Goal: Task Accomplishment & Management: Complete application form

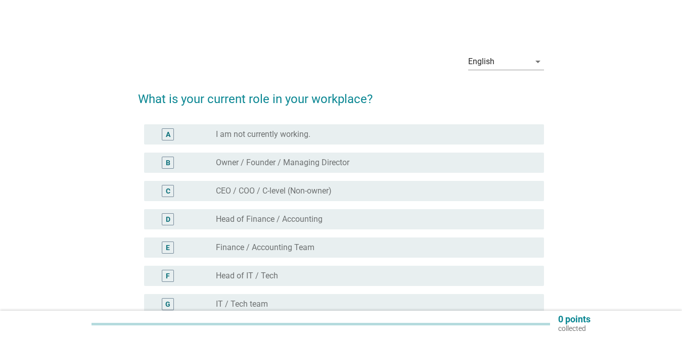
click at [272, 163] on label "Owner / Founder / Managing Director" at bounding box center [282, 163] width 133 height 10
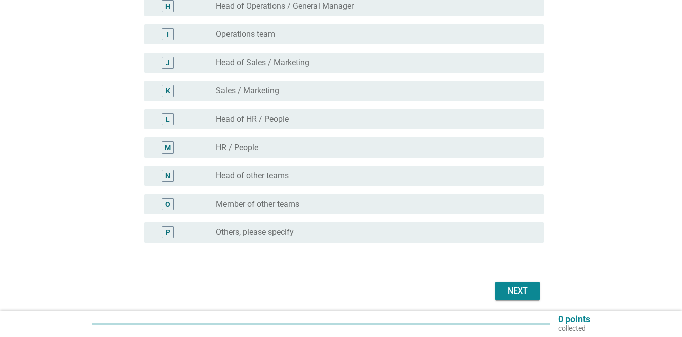
scroll to position [329, 0]
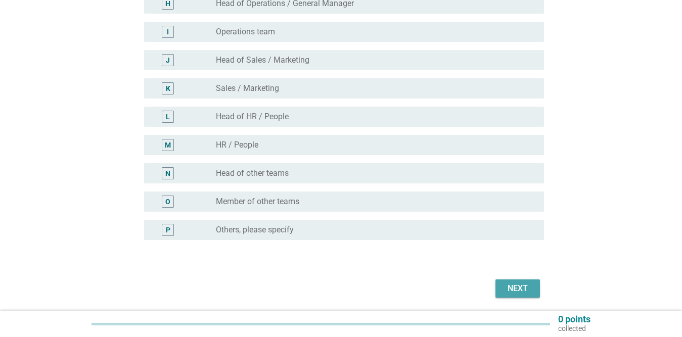
click at [512, 292] on div "Next" at bounding box center [518, 289] width 28 height 12
click at [512, 292] on div "Next" at bounding box center [341, 289] width 406 height 24
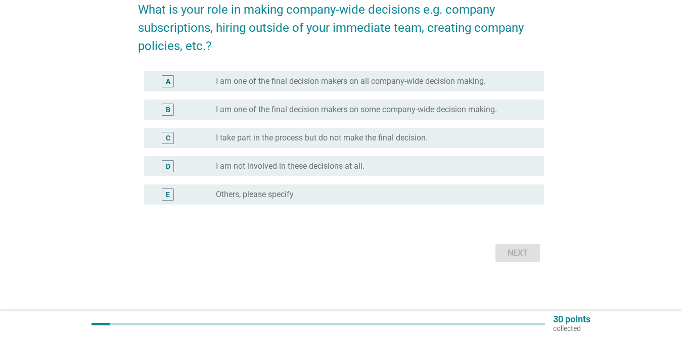
scroll to position [0, 0]
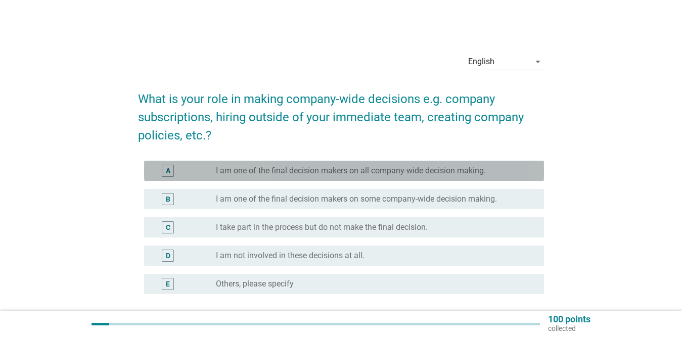
click at [500, 173] on div "radio_button_unchecked I am one of the final decision makers on all company-wid…" at bounding box center [372, 171] width 312 height 10
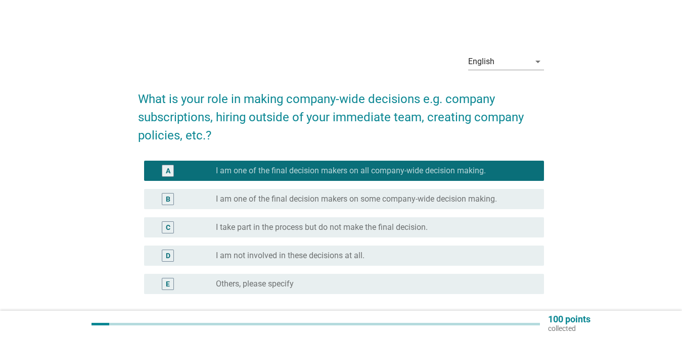
click at [496, 199] on label "I am one of the final decision makers on some company-wide decision making." at bounding box center [356, 199] width 281 height 10
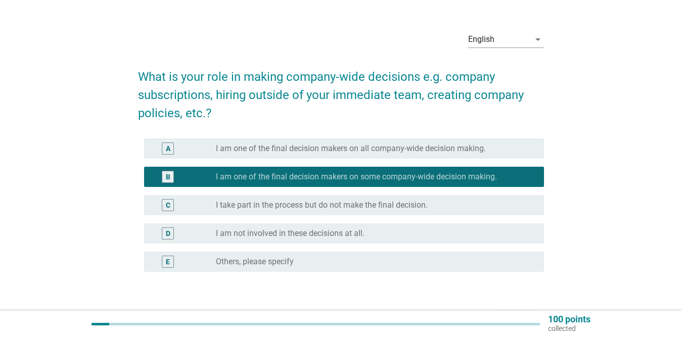
scroll to position [24, 0]
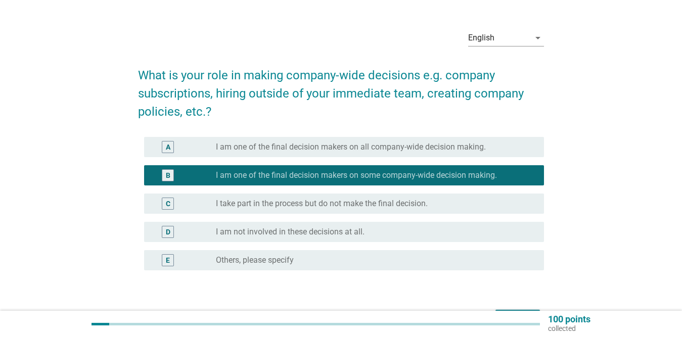
click at [463, 148] on label "I am one of the final decision makers on all company-wide decision making." at bounding box center [351, 147] width 270 height 10
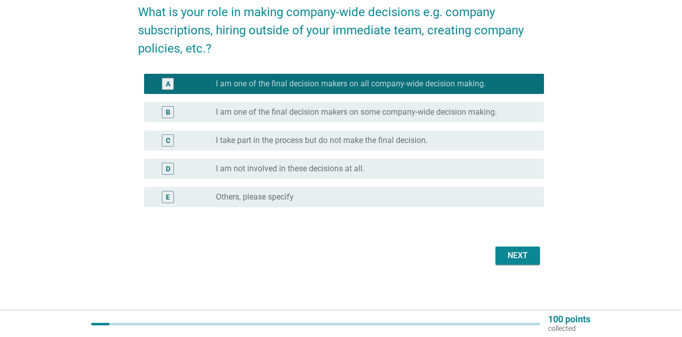
scroll to position [89, 0]
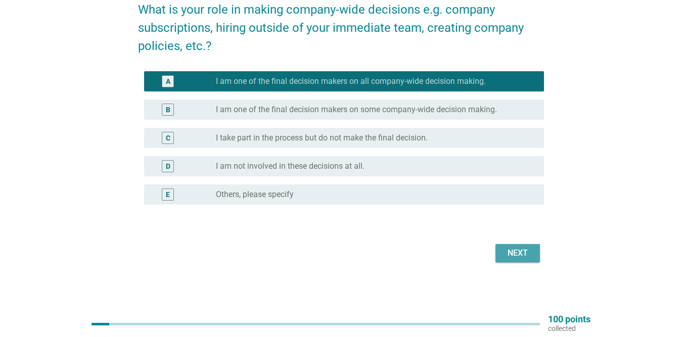
click at [531, 256] on div "Next" at bounding box center [518, 253] width 28 height 12
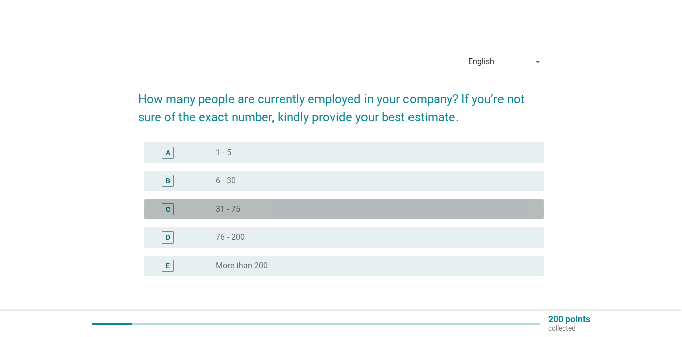
click at [341, 207] on div "radio_button_unchecked 31 - 75" at bounding box center [372, 209] width 312 height 10
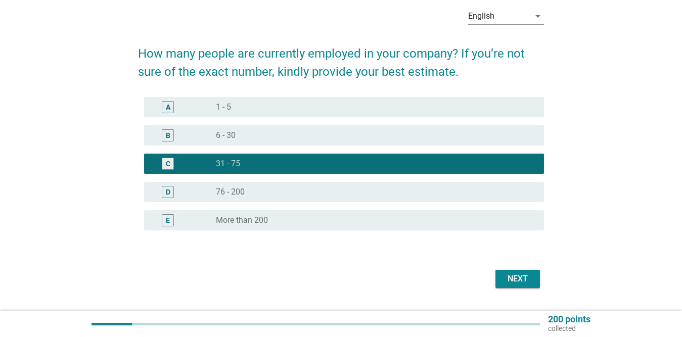
scroll to position [60, 0]
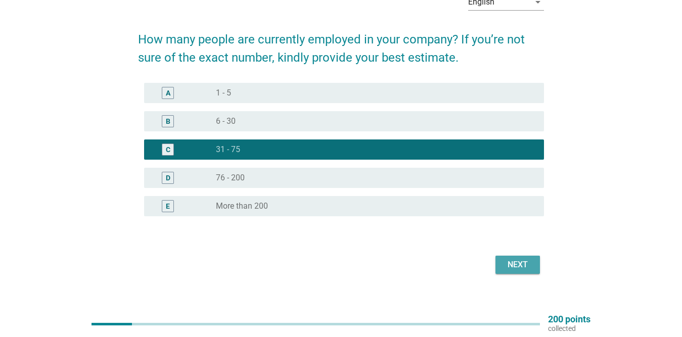
click at [519, 263] on div "Next" at bounding box center [518, 265] width 28 height 12
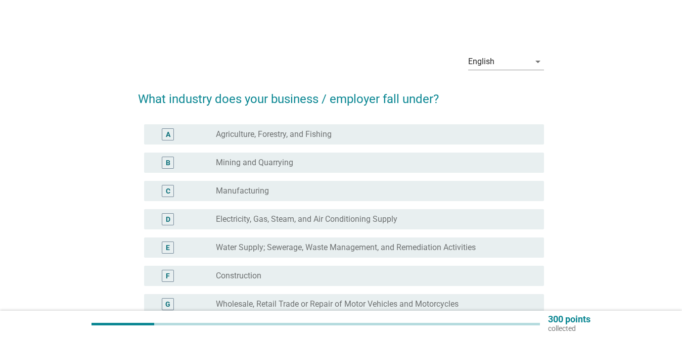
scroll to position [295, 0]
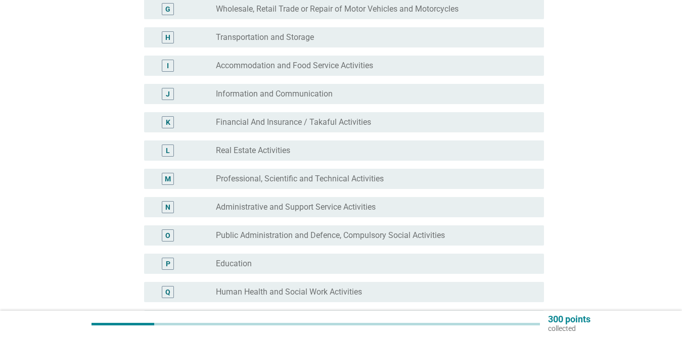
click at [341, 5] on label "Wholesale, Retail Trade or Repair of Motor Vehicles and Motorcycles" at bounding box center [337, 9] width 243 height 10
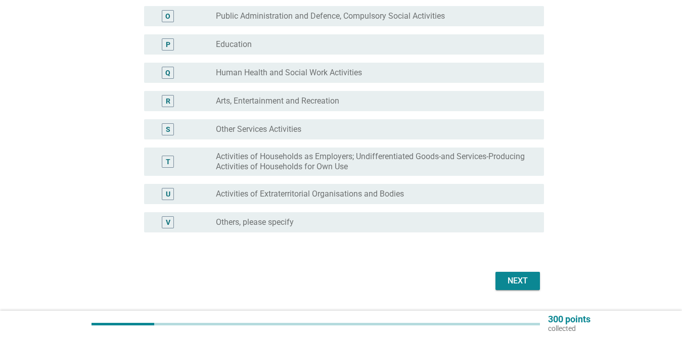
scroll to position [518, 0]
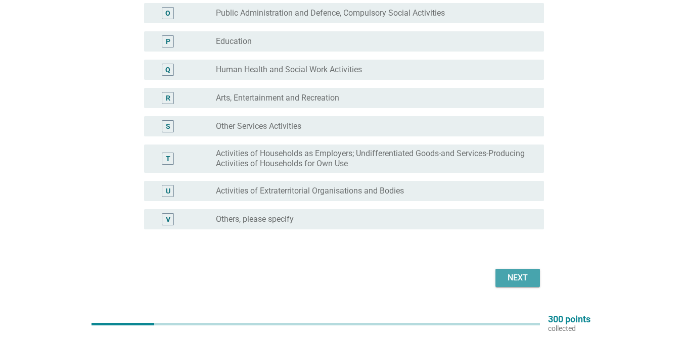
click at [510, 280] on div "Next" at bounding box center [518, 278] width 28 height 12
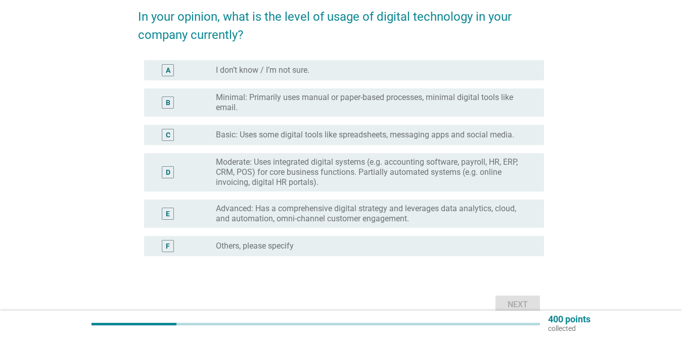
scroll to position [88, 0]
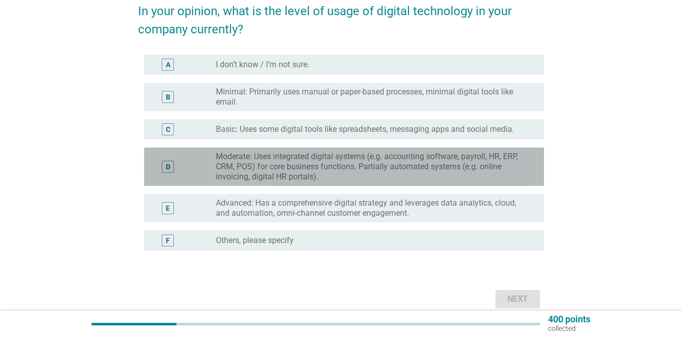
click at [477, 163] on label "Moderate: Uses integrated digital systems (e.g. accounting software, payroll, H…" at bounding box center [372, 167] width 312 height 30
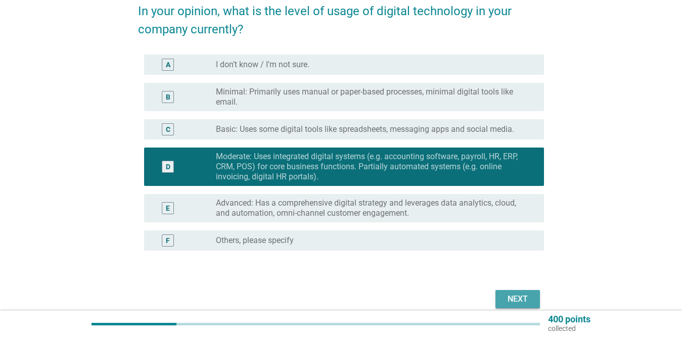
click at [518, 295] on div "Next" at bounding box center [518, 299] width 28 height 12
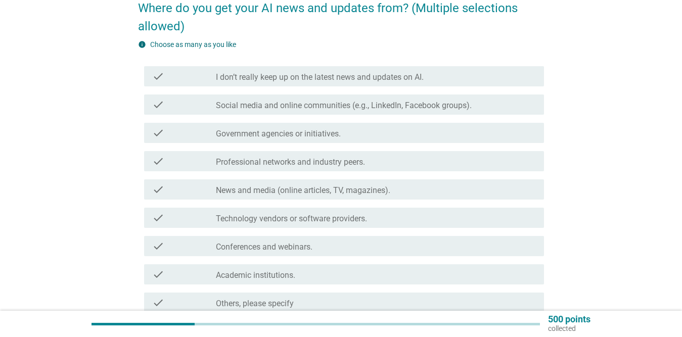
scroll to position [93, 0]
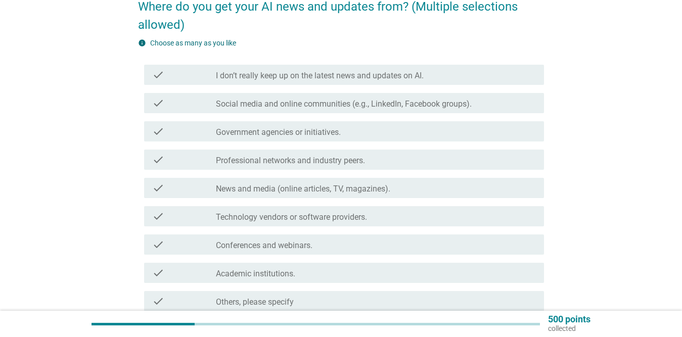
click at [434, 108] on label "Social media and online communities (e.g., LinkedIn, Facebook groups)." at bounding box center [344, 104] width 256 height 10
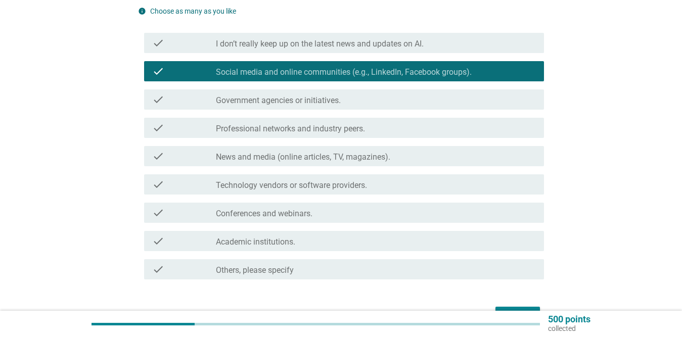
scroll to position [187, 0]
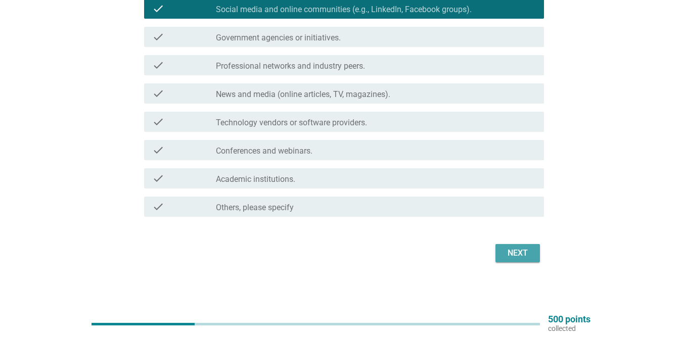
click at [519, 249] on div "Next" at bounding box center [518, 253] width 28 height 12
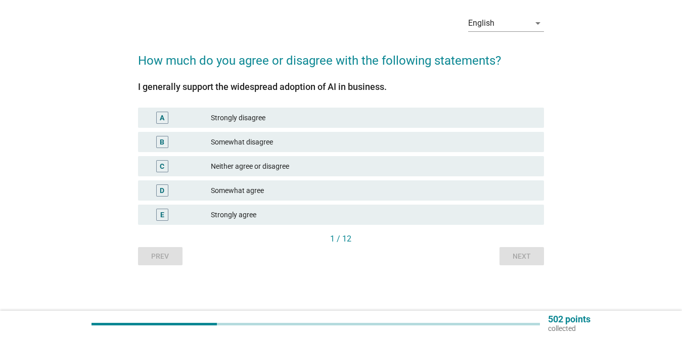
scroll to position [0, 0]
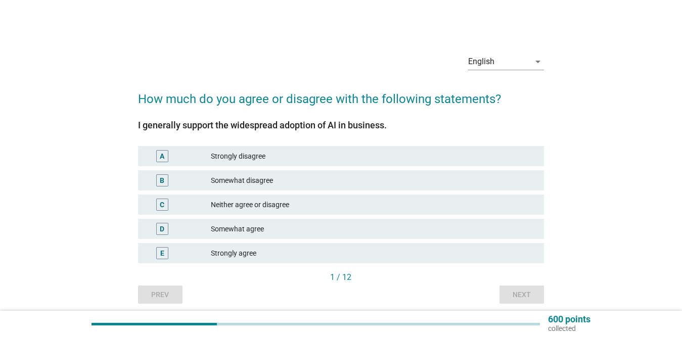
click at [289, 228] on div "Somewhat agree" at bounding box center [373, 229] width 325 height 12
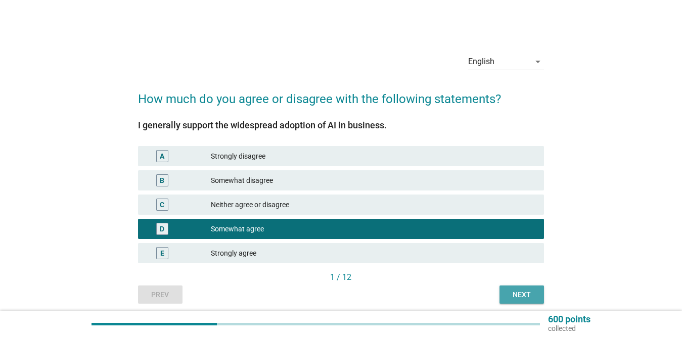
click at [508, 289] on button "Next" at bounding box center [522, 295] width 44 height 18
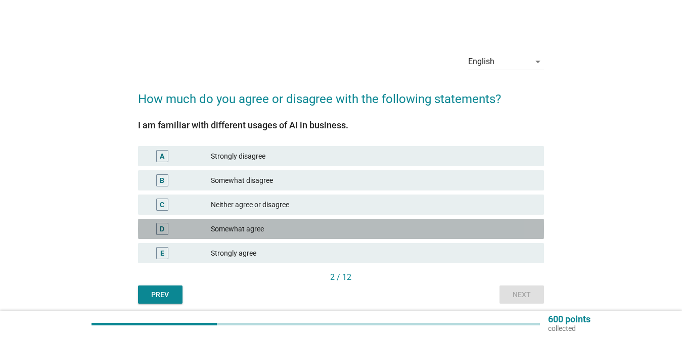
click at [389, 229] on div "Somewhat agree" at bounding box center [373, 229] width 325 height 12
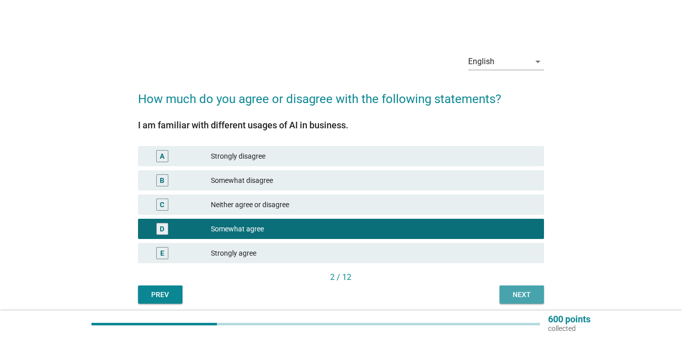
click at [516, 293] on div "Next" at bounding box center [522, 295] width 28 height 11
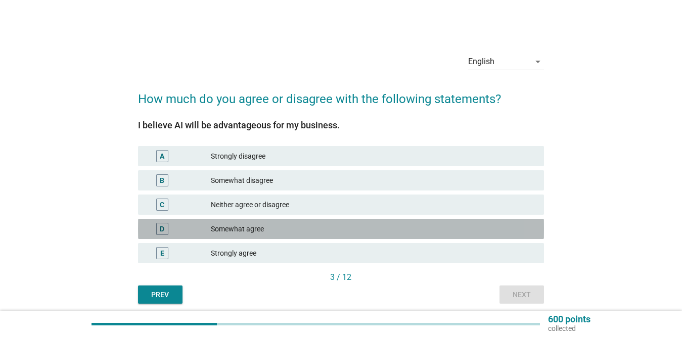
click at [362, 226] on div "Somewhat agree" at bounding box center [373, 229] width 325 height 12
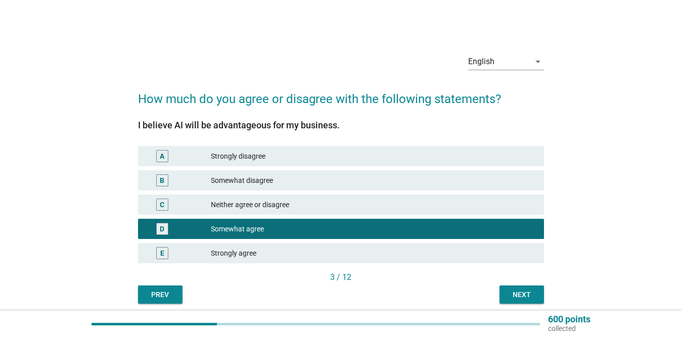
click at [530, 298] on div "Next" at bounding box center [522, 295] width 28 height 11
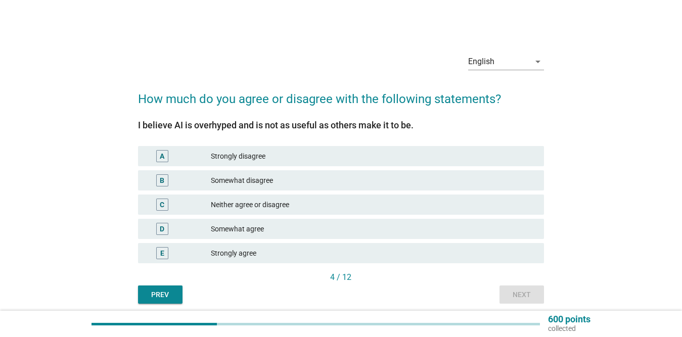
click at [363, 206] on div "Neither agree or disagree" at bounding box center [373, 205] width 325 height 12
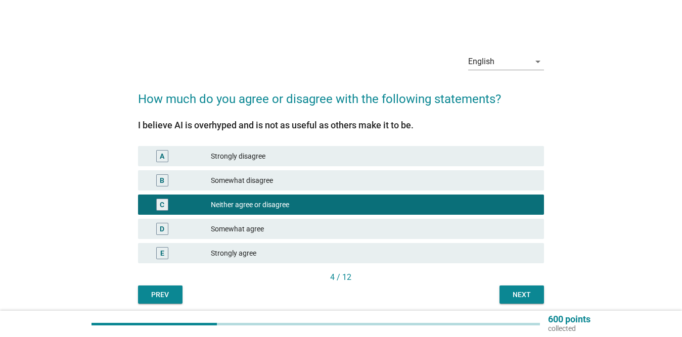
click at [506, 295] on button "Next" at bounding box center [522, 295] width 44 height 18
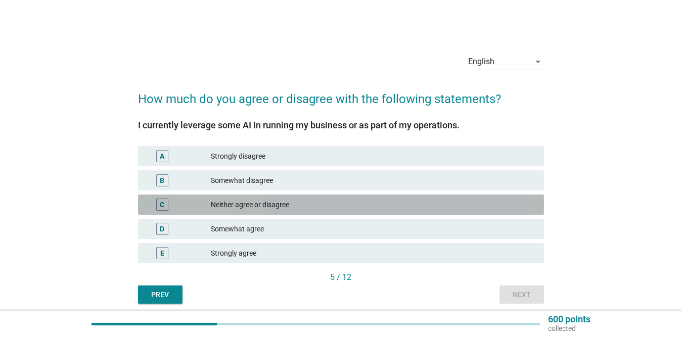
click at [411, 207] on div "Neither agree or disagree" at bounding box center [373, 205] width 325 height 12
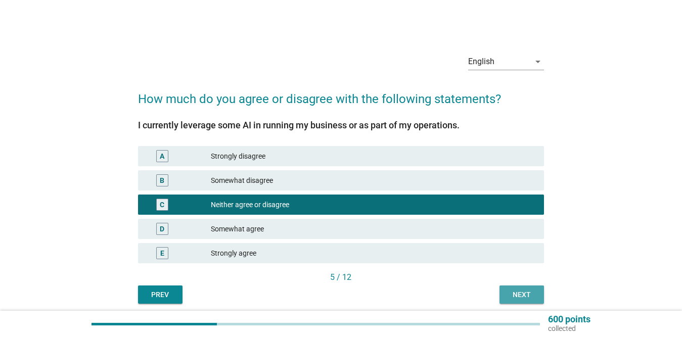
click at [522, 293] on div "Next" at bounding box center [522, 295] width 28 height 11
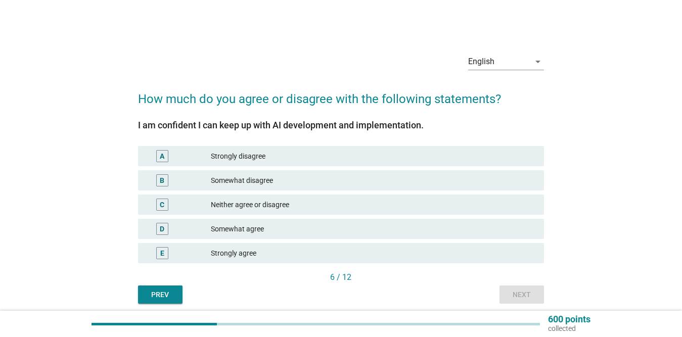
click at [351, 234] on div "Somewhat agree" at bounding box center [373, 229] width 325 height 12
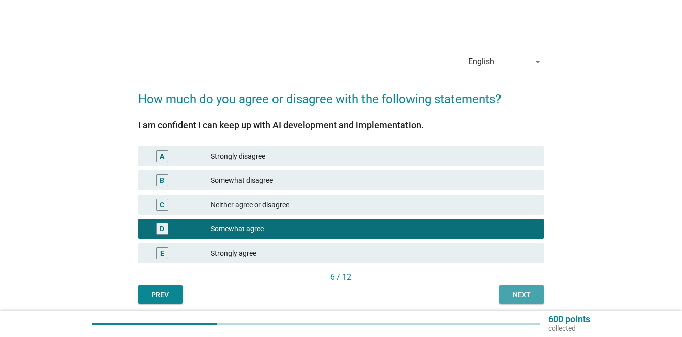
click at [526, 292] on div "Next" at bounding box center [522, 295] width 28 height 11
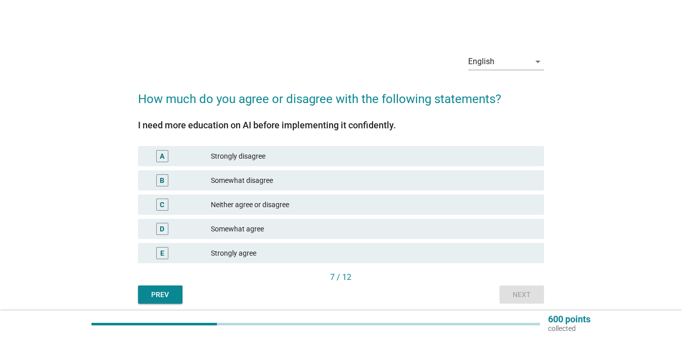
click at [357, 227] on div "Somewhat agree" at bounding box center [373, 229] width 325 height 12
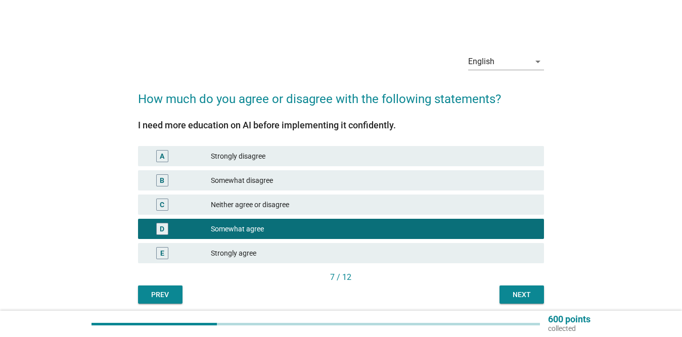
click at [367, 251] on div "Strongly agree" at bounding box center [373, 253] width 325 height 12
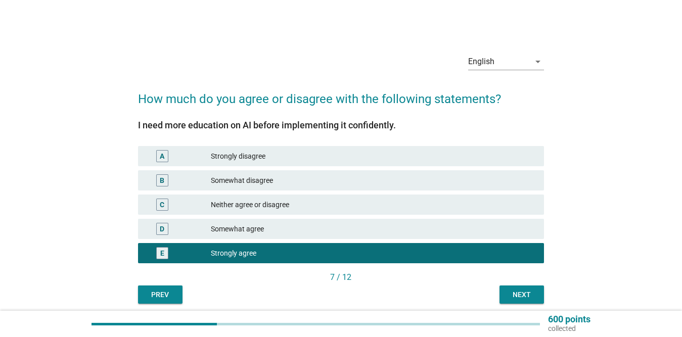
click at [528, 296] on div "Next" at bounding box center [522, 295] width 28 height 11
click at [528, 296] on div "Prev Next" at bounding box center [341, 295] width 406 height 18
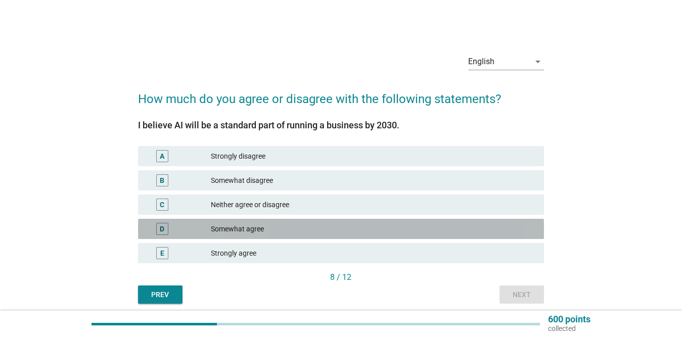
click at [351, 230] on div "Somewhat agree" at bounding box center [373, 229] width 325 height 12
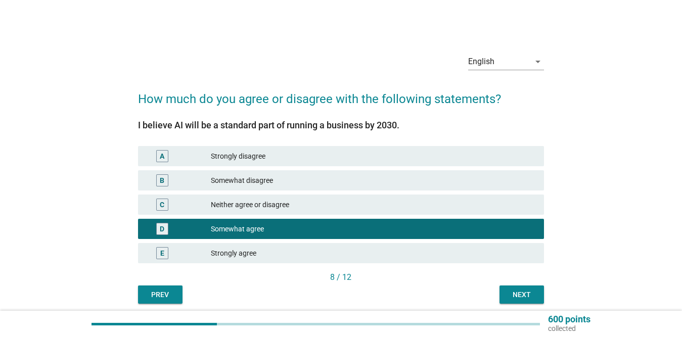
click at [513, 292] on div "Next" at bounding box center [522, 295] width 28 height 11
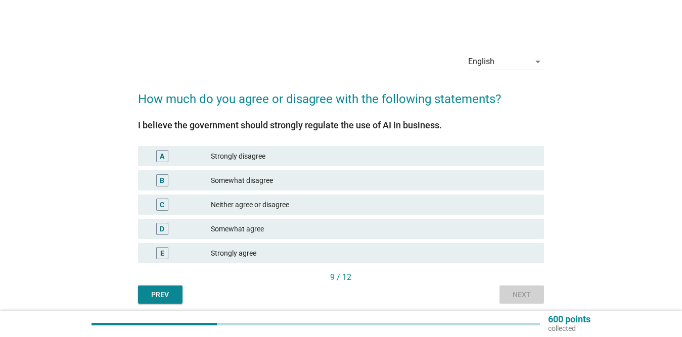
click at [513, 292] on div "Prev Next" at bounding box center [341, 295] width 406 height 18
click at [399, 225] on div "Somewhat agree" at bounding box center [373, 229] width 325 height 12
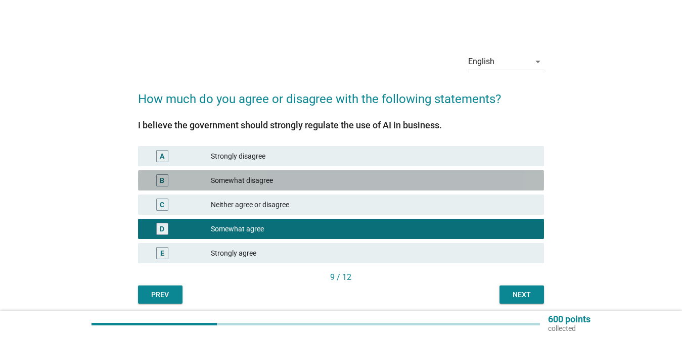
click at [363, 189] on div "B Somewhat disagree" at bounding box center [341, 180] width 406 height 20
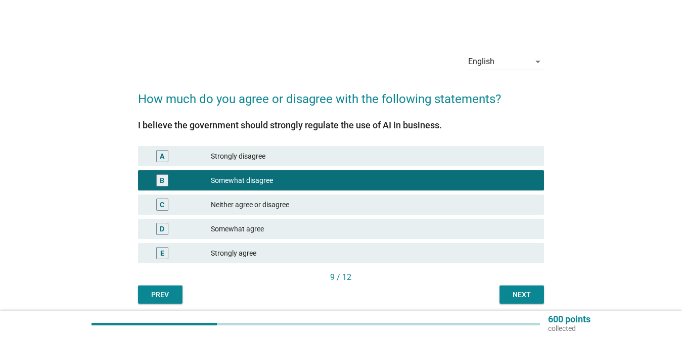
click at [366, 200] on div "Neither agree or disagree" at bounding box center [373, 205] width 325 height 12
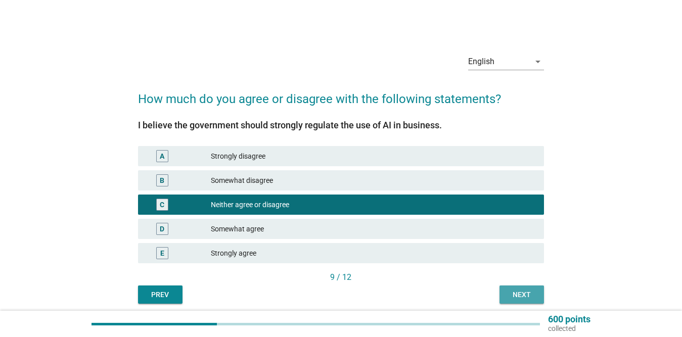
click at [514, 296] on div "Next" at bounding box center [522, 295] width 28 height 11
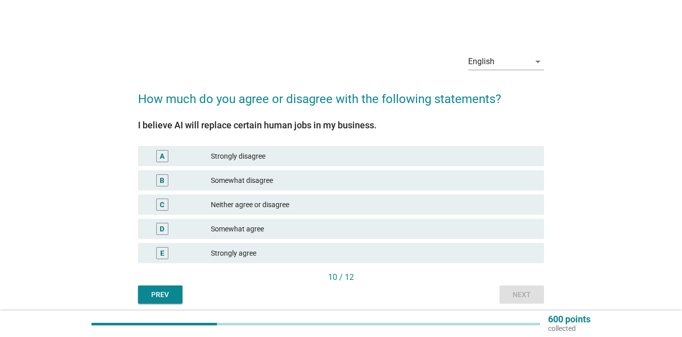
click at [393, 248] on div "Strongly agree" at bounding box center [373, 253] width 325 height 12
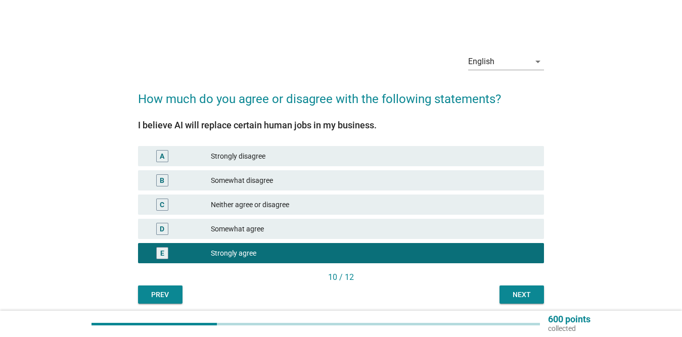
click at [386, 227] on div "Somewhat agree" at bounding box center [373, 229] width 325 height 12
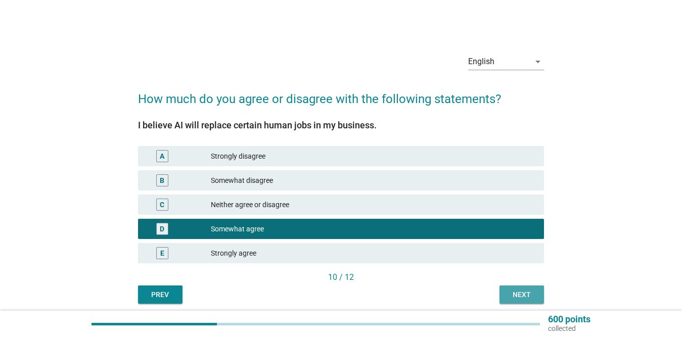
click at [508, 293] on div "Next" at bounding box center [522, 295] width 28 height 11
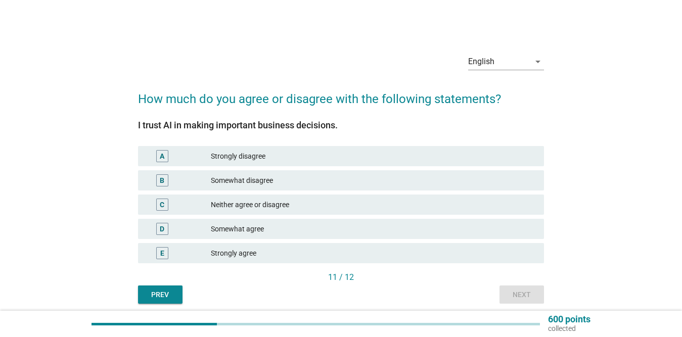
click at [360, 225] on div "Somewhat agree" at bounding box center [373, 229] width 325 height 12
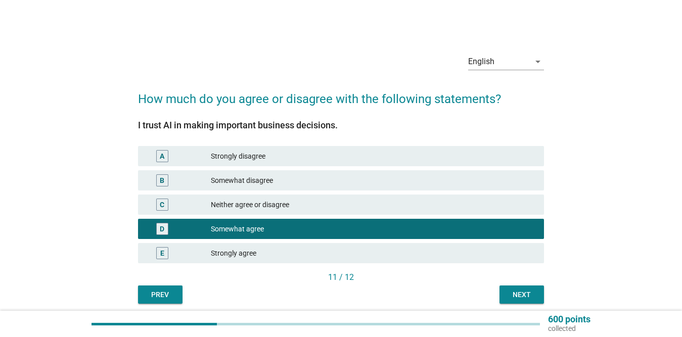
click at [521, 295] on div "Next" at bounding box center [522, 295] width 28 height 11
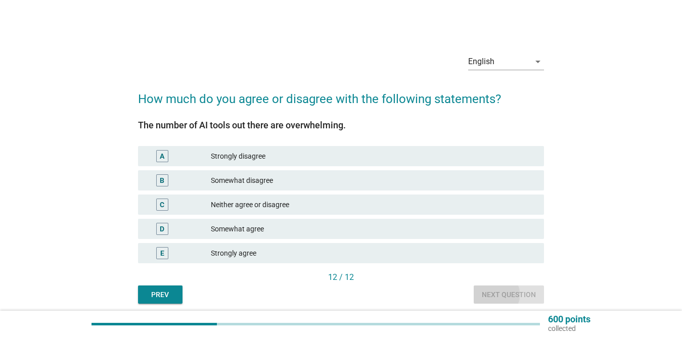
click at [521, 295] on div "Prev Next question" at bounding box center [341, 295] width 406 height 18
click at [383, 253] on div "Strongly agree" at bounding box center [373, 253] width 325 height 12
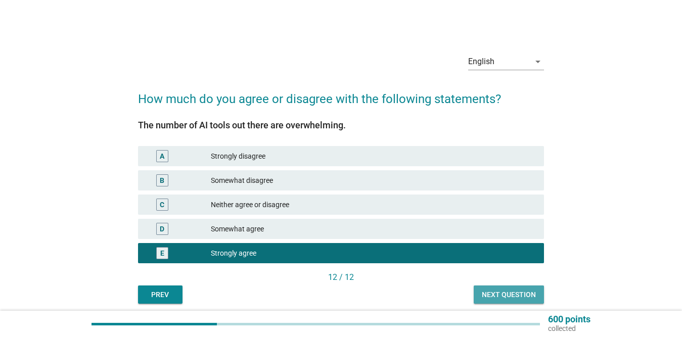
click at [503, 286] on button "Next question" at bounding box center [509, 295] width 70 height 18
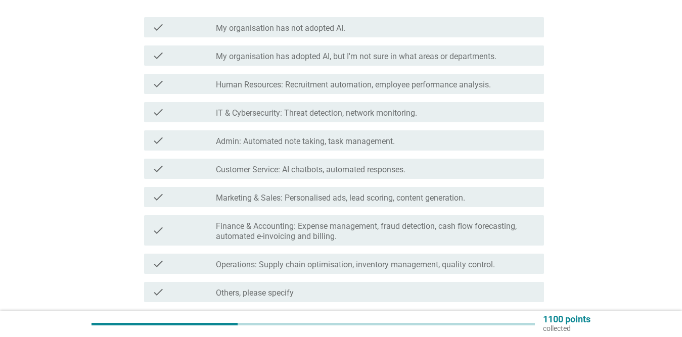
scroll to position [157, 0]
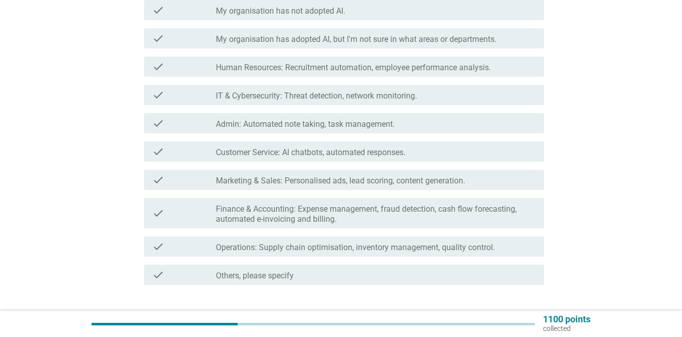
click at [451, 99] on div "check_box_outline_blank IT & Cybersecurity: Threat detection, network monitorin…" at bounding box center [376, 95] width 320 height 12
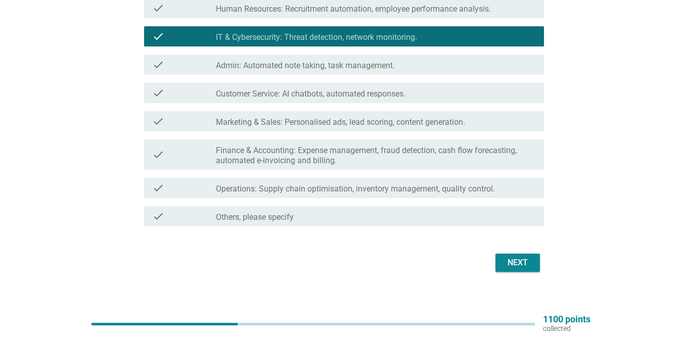
scroll to position [216, 0]
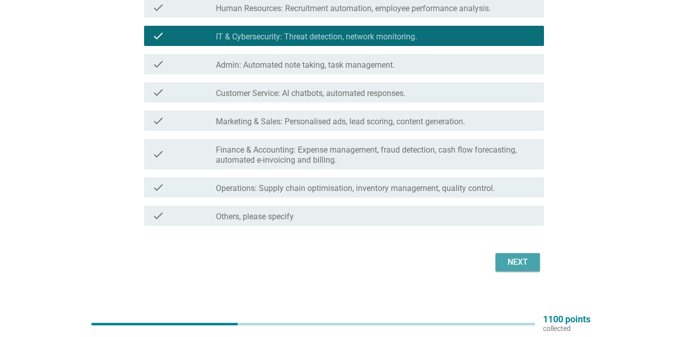
click at [514, 263] on div "Next" at bounding box center [518, 262] width 28 height 12
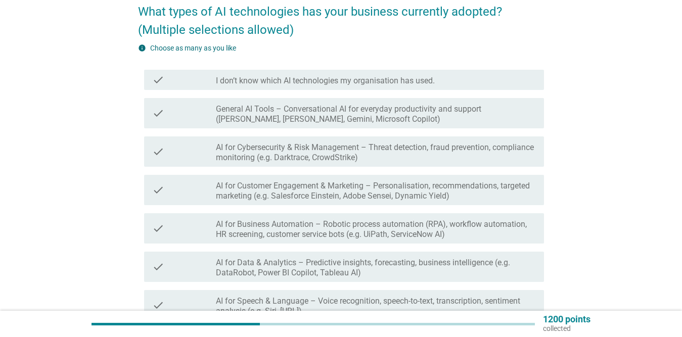
scroll to position [88, 0]
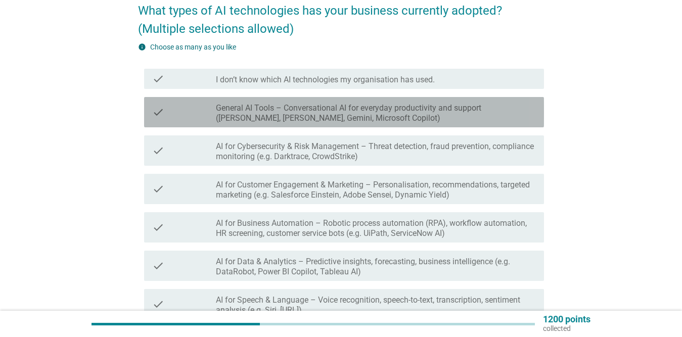
click at [483, 109] on label "General AI Tools – Conversational AI for everyday productivity and support (e.g…" at bounding box center [376, 113] width 320 height 20
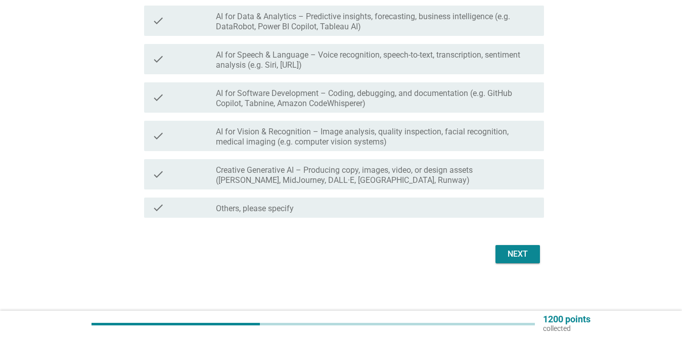
scroll to position [335, 0]
click at [516, 253] on div "Next" at bounding box center [518, 253] width 28 height 12
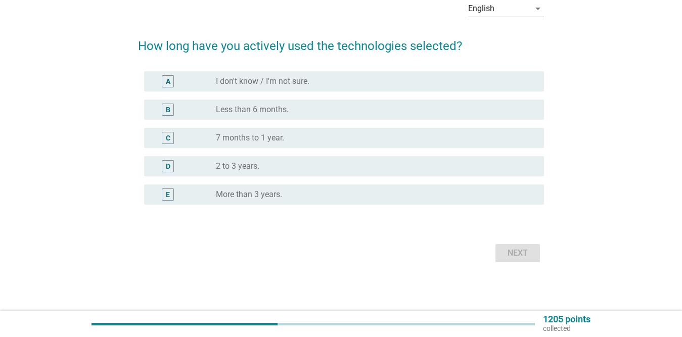
scroll to position [0, 0]
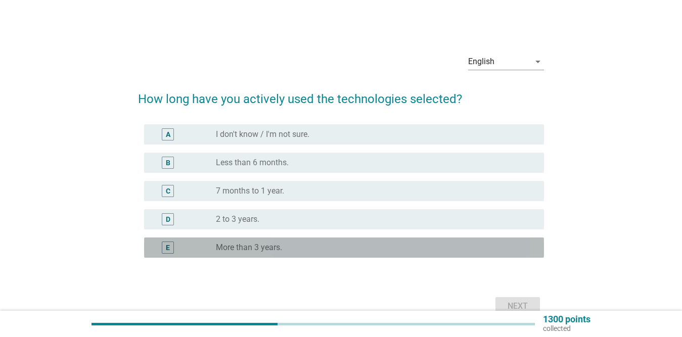
click at [309, 243] on div "radio_button_unchecked More than 3 years." at bounding box center [372, 248] width 312 height 10
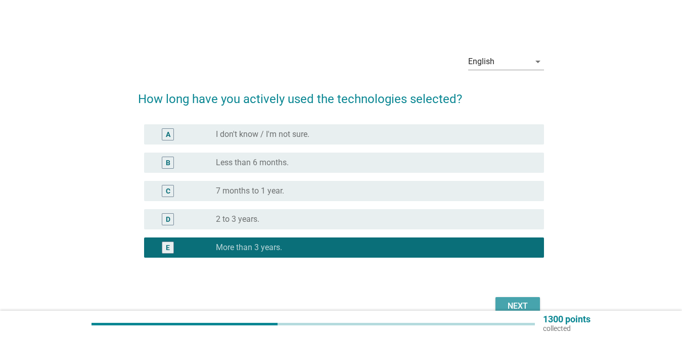
click at [523, 301] on div "Next" at bounding box center [518, 306] width 28 height 12
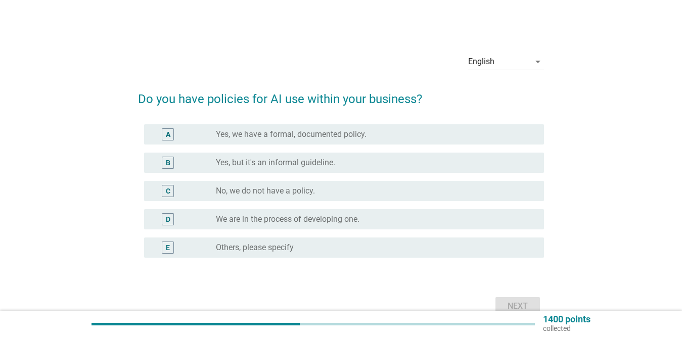
click at [348, 194] on div "radio_button_unchecked No, we do not have a policy." at bounding box center [372, 191] width 312 height 10
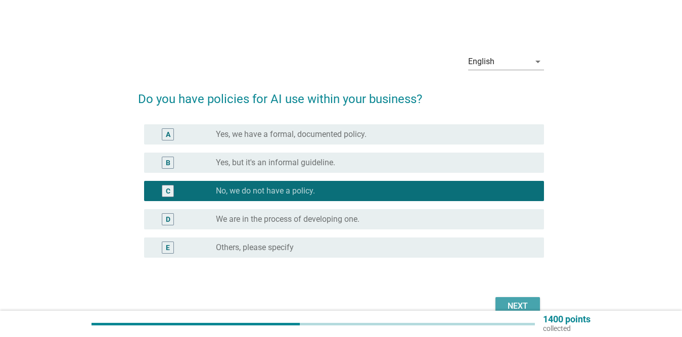
click at [532, 299] on button "Next" at bounding box center [518, 306] width 44 height 18
click at [532, 299] on div "Next" at bounding box center [341, 306] width 406 height 24
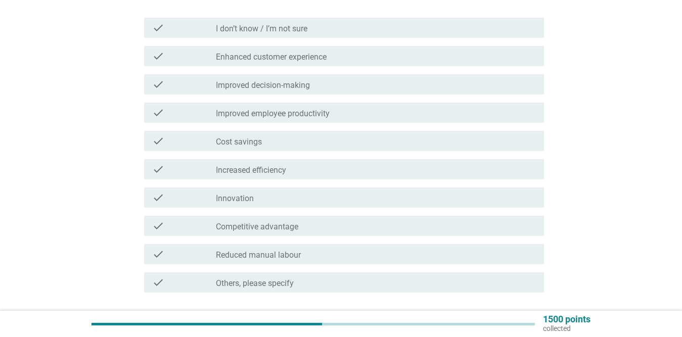
scroll to position [141, 0]
drag, startPoint x: 510, startPoint y: 245, endPoint x: 521, endPoint y: 247, distance: 11.2
click at [511, 246] on div "check check_box_outline_blank Reduced manual labour" at bounding box center [344, 253] width 400 height 20
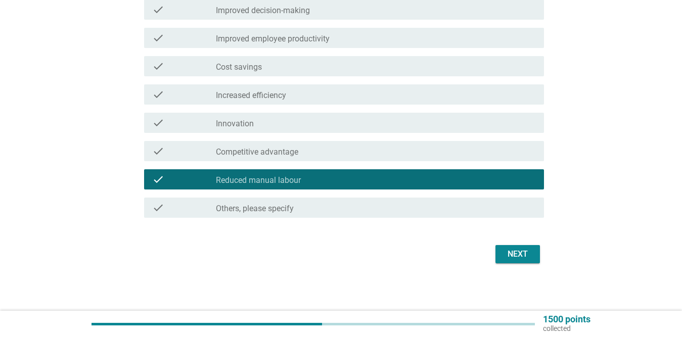
scroll to position [215, 0]
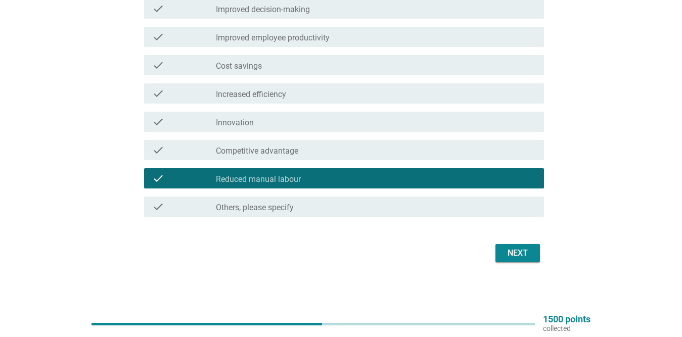
click at [525, 259] on div "Next" at bounding box center [518, 253] width 28 height 12
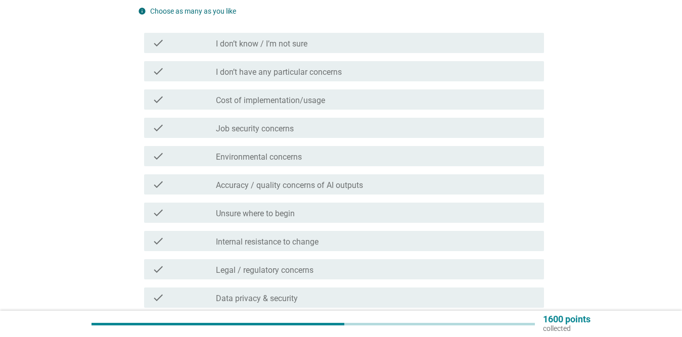
scroll to position [127, 0]
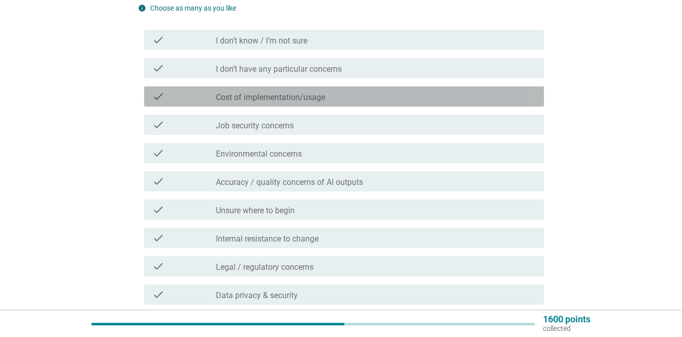
click at [490, 96] on div "check_box_outline_blank Cost of implementation/usage" at bounding box center [376, 97] width 320 height 12
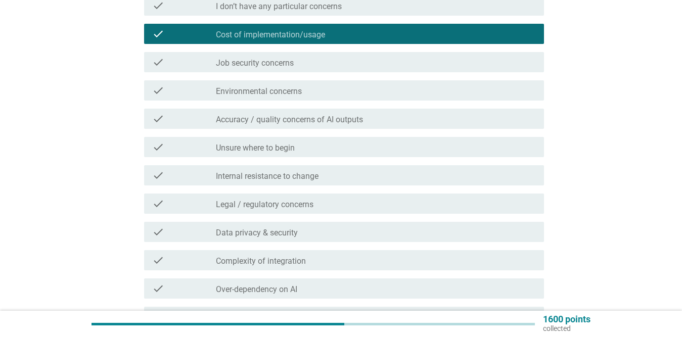
scroll to position [198, 0]
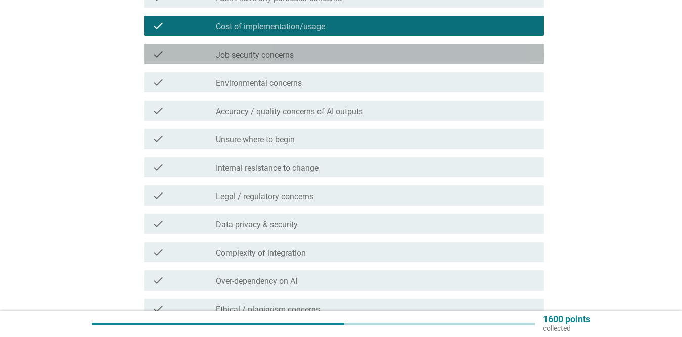
click at [445, 52] on div "check_box_outline_blank Job security concerns" at bounding box center [376, 54] width 320 height 12
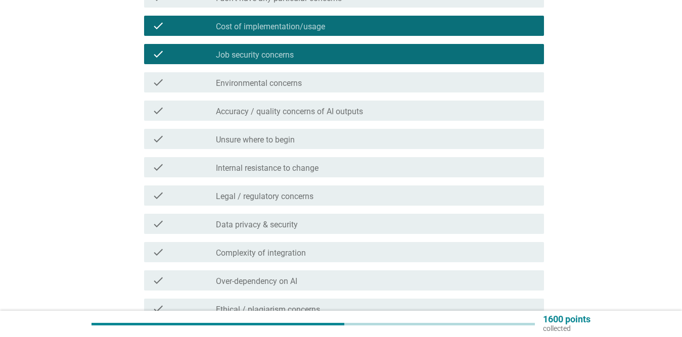
click at [440, 166] on div "check_box_outline_blank Internal resistance to change" at bounding box center [376, 167] width 320 height 12
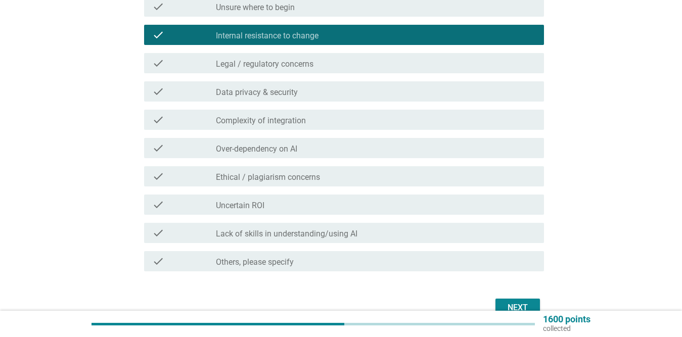
scroll to position [326, 0]
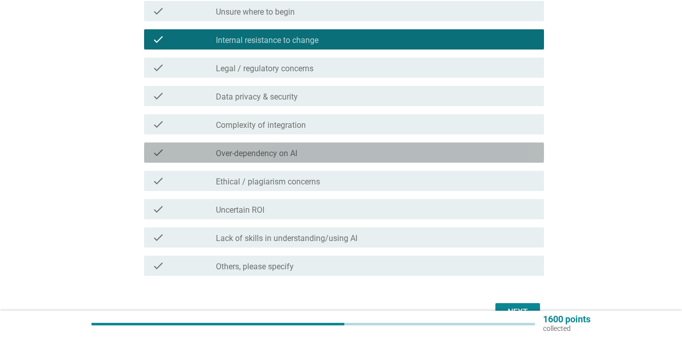
click at [504, 155] on div "check_box_outline_blank Over-dependency on AI" at bounding box center [376, 153] width 320 height 12
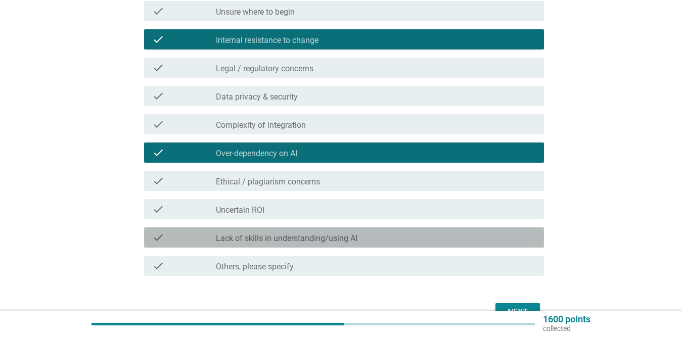
click at [433, 241] on div "check_box_outline_blank Lack of skills in understanding/using AI" at bounding box center [376, 238] width 320 height 12
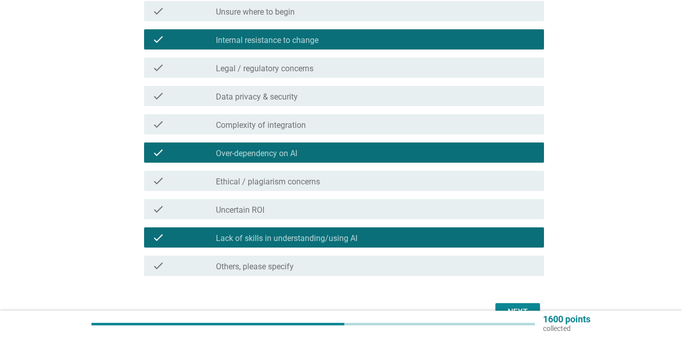
click at [503, 307] on button "Next" at bounding box center [518, 312] width 44 height 18
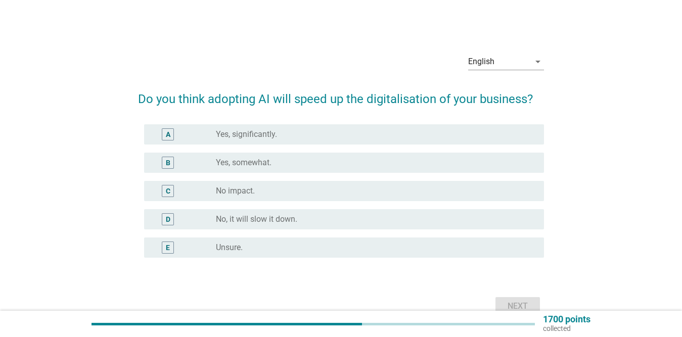
click at [269, 163] on label "Yes, somewhat." at bounding box center [244, 163] width 56 height 10
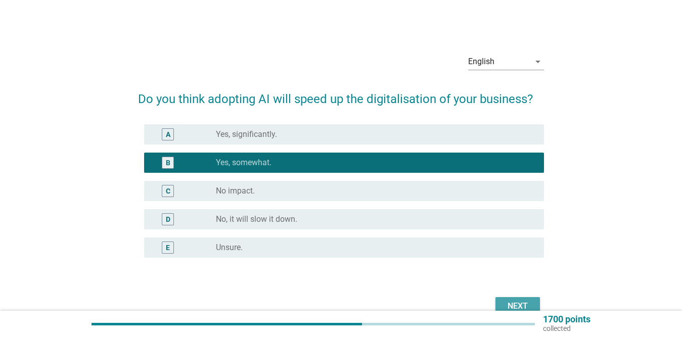
click at [507, 301] on div "Next" at bounding box center [518, 306] width 28 height 12
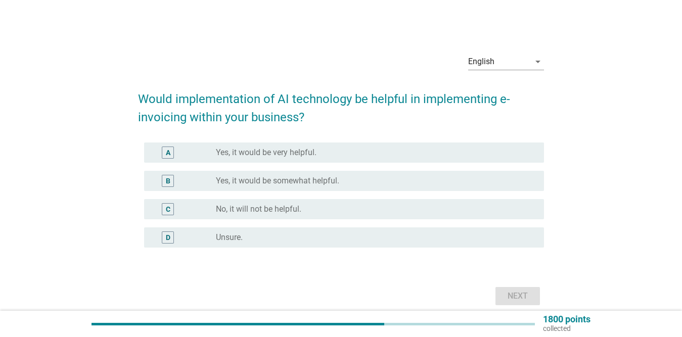
click at [290, 153] on label "Yes, it would be very helpful." at bounding box center [266, 153] width 101 height 10
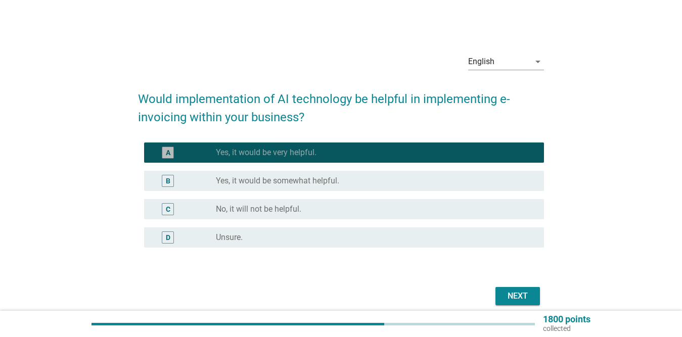
click at [290, 153] on label "Yes, it would be very helpful." at bounding box center [266, 153] width 101 height 10
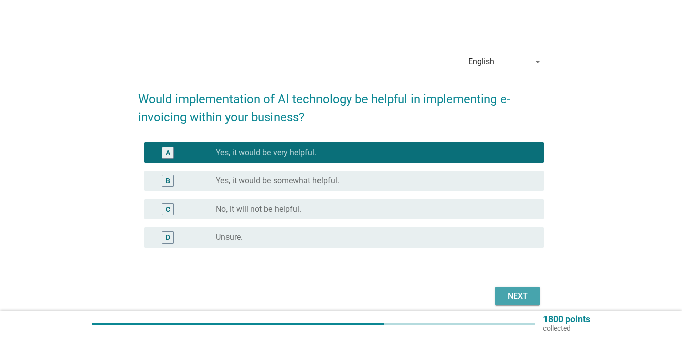
click at [529, 294] on div "Next" at bounding box center [518, 296] width 28 height 12
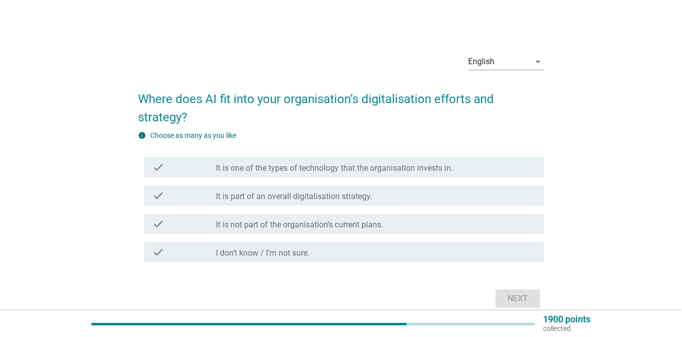
click at [374, 222] on label "It is not part of the organisation’s current plans." at bounding box center [299, 225] width 167 height 10
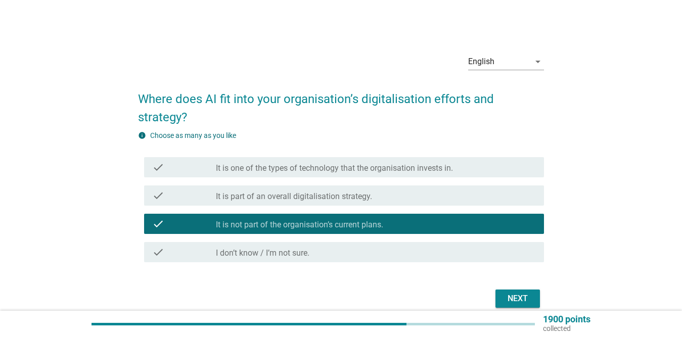
click at [500, 299] on button "Next" at bounding box center [518, 299] width 44 height 18
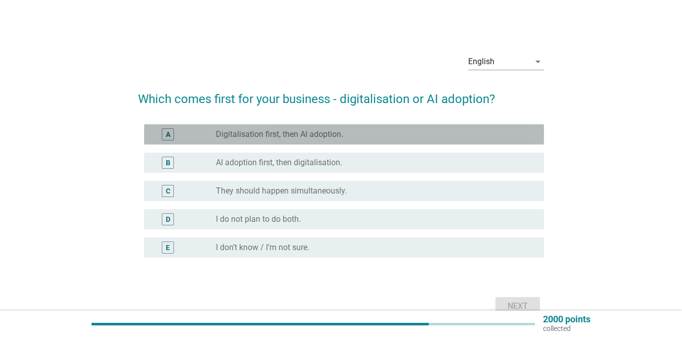
click at [310, 133] on label "Digitalisation first, then AI adoption." at bounding box center [279, 134] width 127 height 10
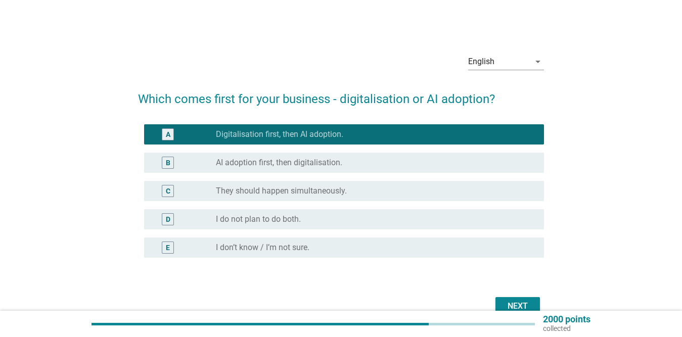
click at [367, 194] on div "radio_button_unchecked They should happen simultaneously." at bounding box center [372, 191] width 312 height 10
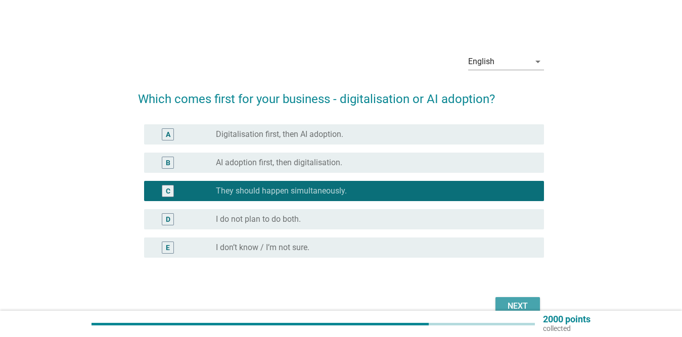
click at [505, 299] on button "Next" at bounding box center [518, 306] width 44 height 18
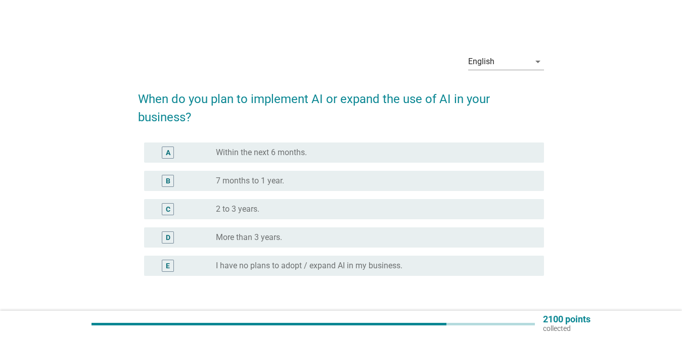
click at [255, 210] on label "2 to 3 years." at bounding box center [237, 209] width 43 height 10
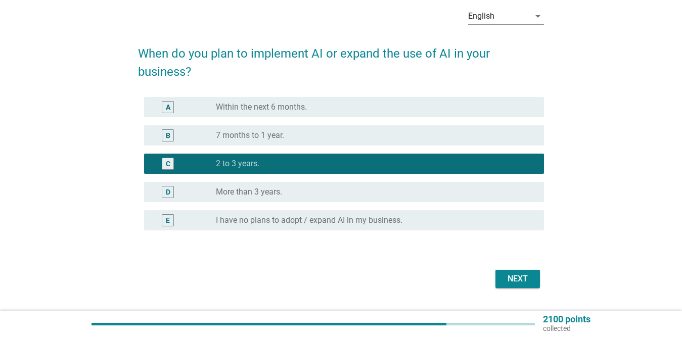
scroll to position [71, 0]
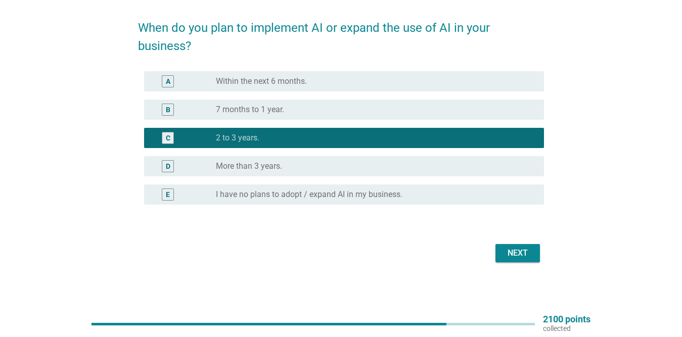
click at [516, 253] on div "Next" at bounding box center [518, 253] width 28 height 12
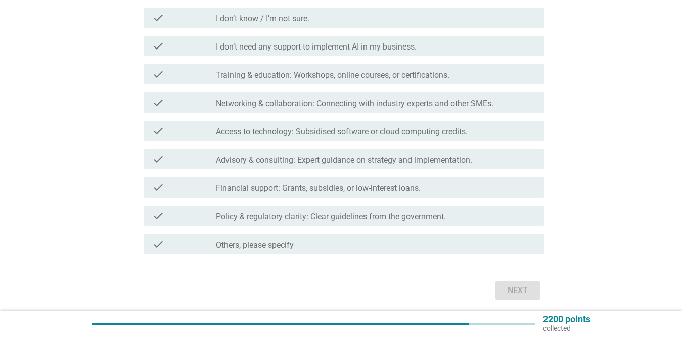
scroll to position [153, 0]
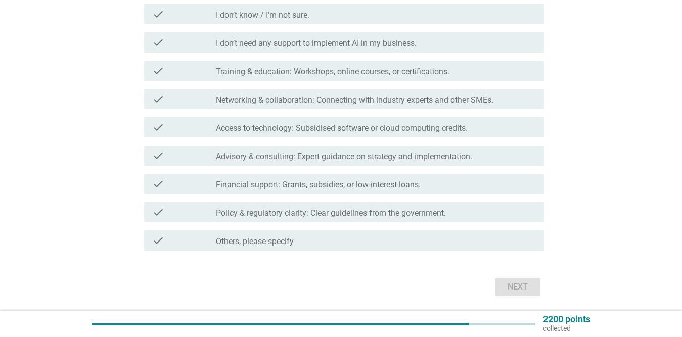
click at [487, 125] on div "check_box_outline_blank Access to technology: Subsidised software or cloud comp…" at bounding box center [376, 127] width 320 height 12
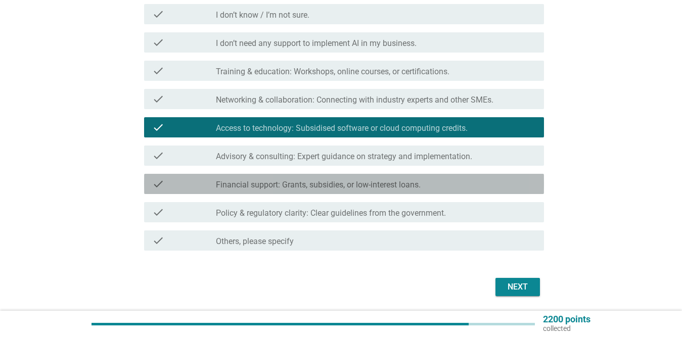
click at [435, 186] on div "check_box_outline_blank Financial support: Grants, subsidies, or low-interest l…" at bounding box center [376, 184] width 320 height 12
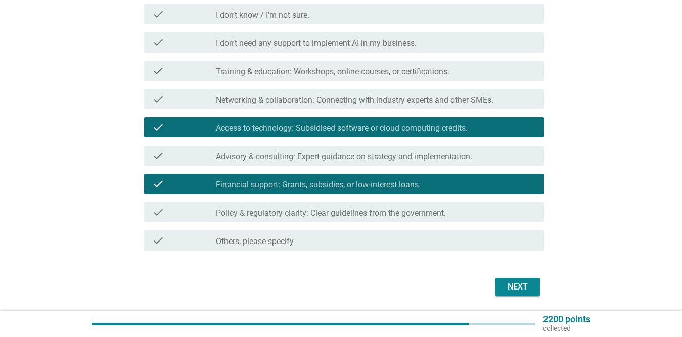
click at [441, 213] on label "Policy & regulatory clarity: Clear guidelines from the government." at bounding box center [331, 213] width 230 height 10
click at [458, 212] on div "check_box_outline_blank Policy & regulatory clarity: Clear guidelines from the …" at bounding box center [376, 212] width 320 height 12
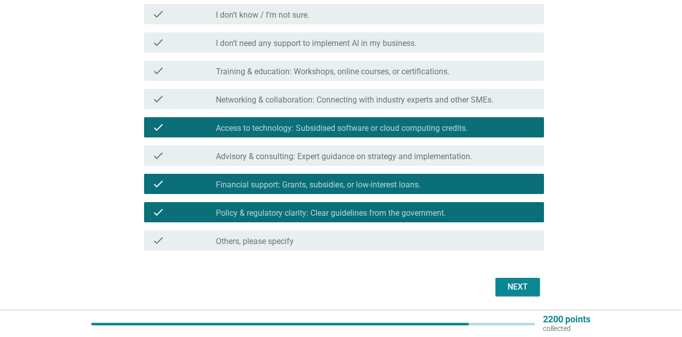
click at [513, 291] on div "Next" at bounding box center [518, 287] width 28 height 12
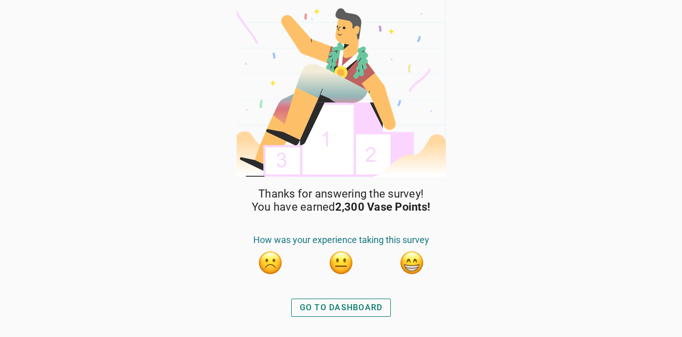
click at [319, 306] on div "GO TO DASHBOARD" at bounding box center [341, 308] width 83 height 12
